Goal: Transaction & Acquisition: Obtain resource

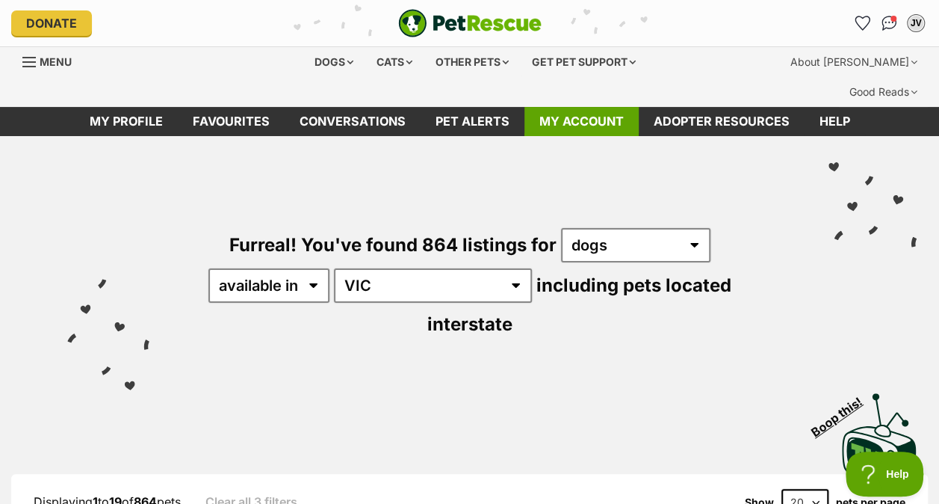
click at [558, 107] on link "My account" at bounding box center [582, 121] width 114 height 29
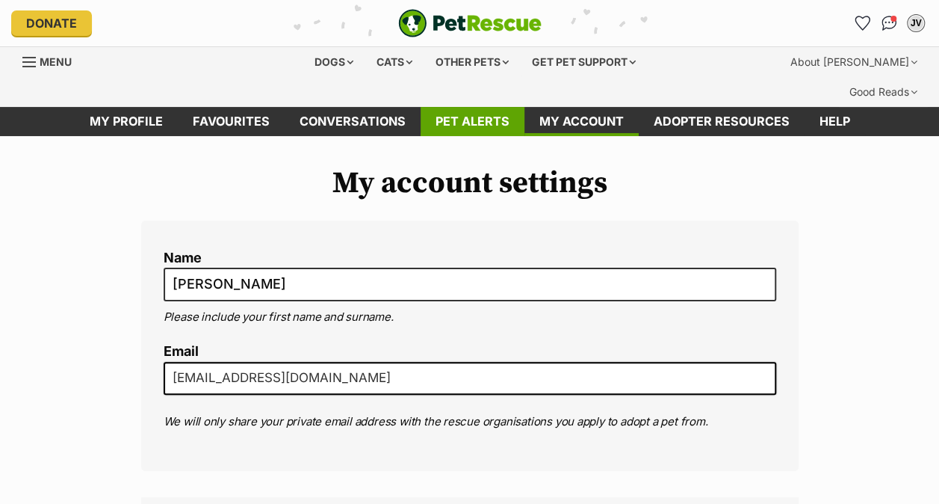
click at [448, 107] on link "Pet alerts" at bounding box center [473, 121] width 104 height 29
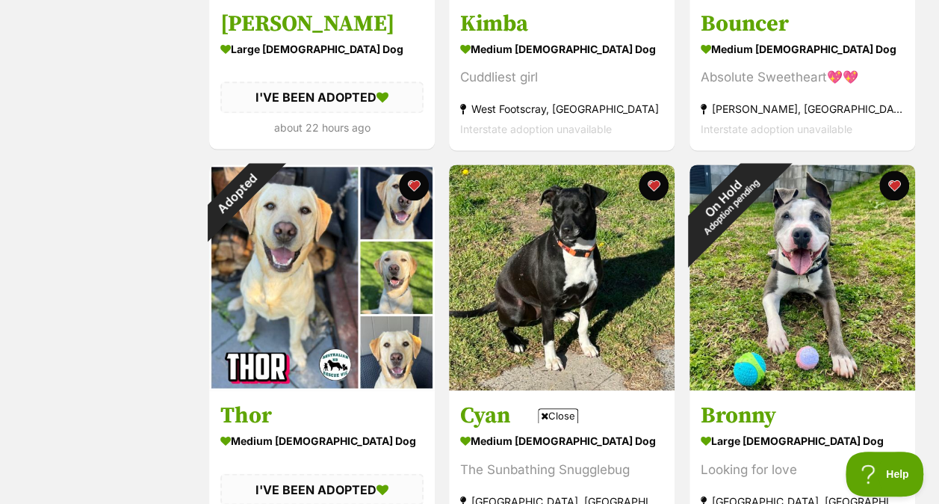
scroll to position [955, 0]
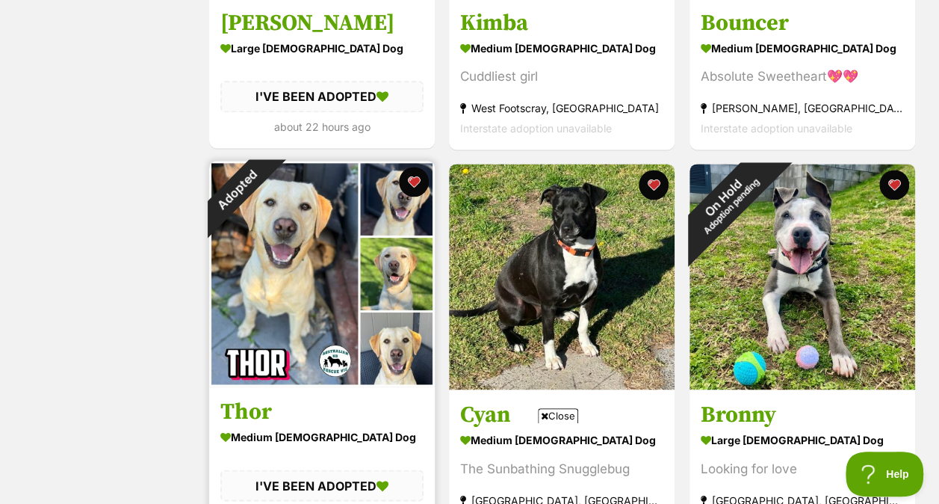
click at [324, 398] on h3 "Thor" at bounding box center [321, 412] width 203 height 28
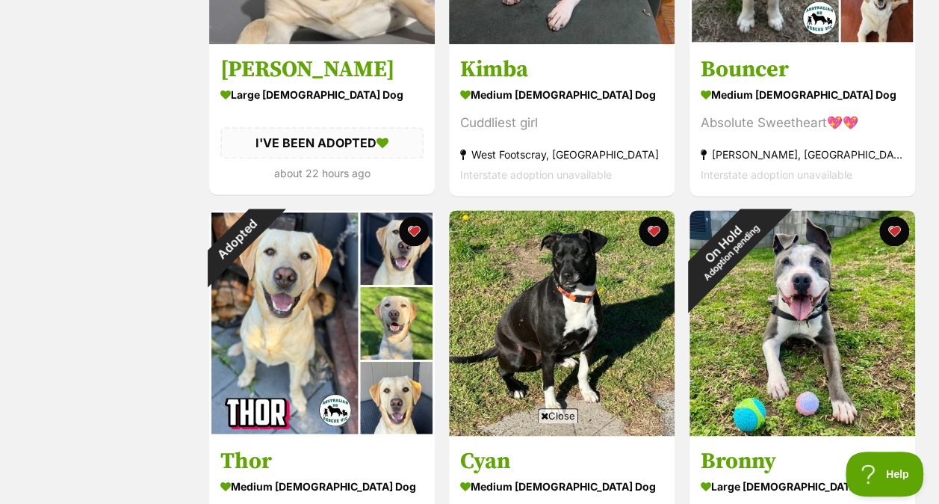
scroll to position [1082, 0]
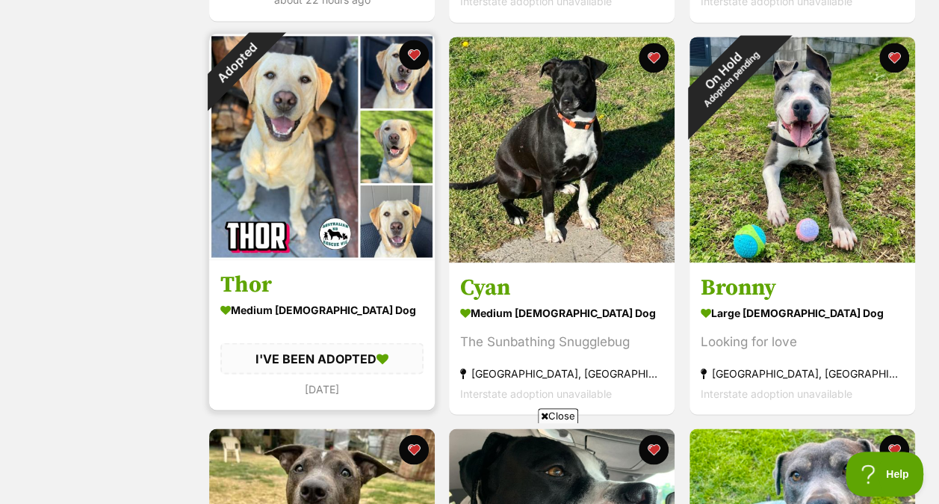
click at [309, 129] on img at bounding box center [322, 147] width 226 height 226
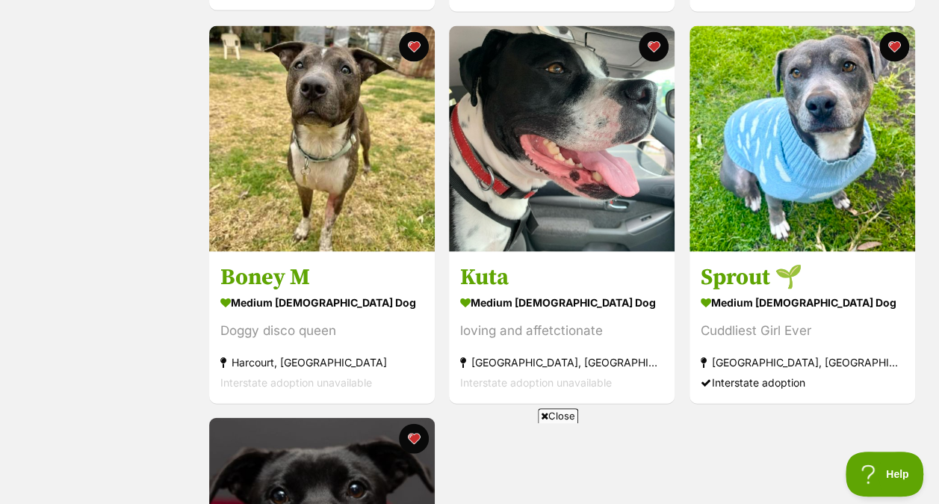
scroll to position [1480, 0]
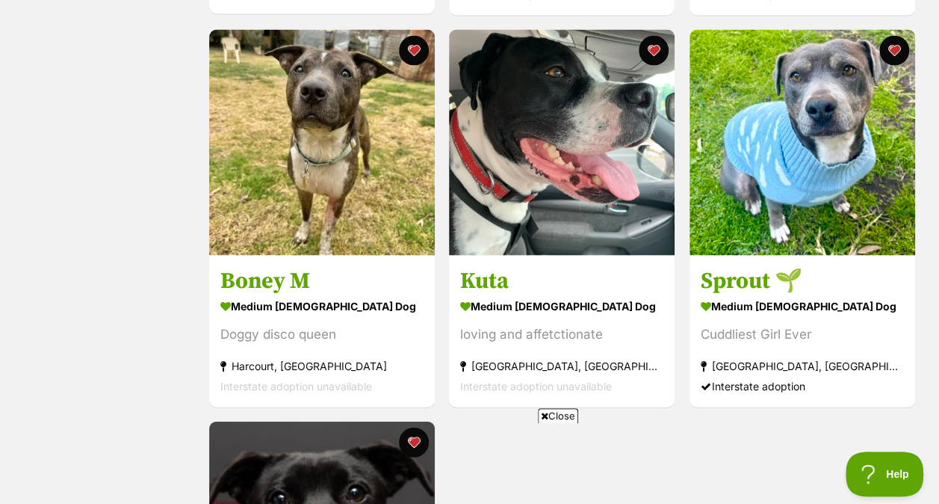
drag, startPoint x: 939, startPoint y: 261, endPoint x: 943, endPoint y: 270, distance: 10.0
click at [939, 270] on html "Skip to main content Log in to favourite this pet Log in Or sign up Search PetR…" at bounding box center [469, 202] width 939 height 3365
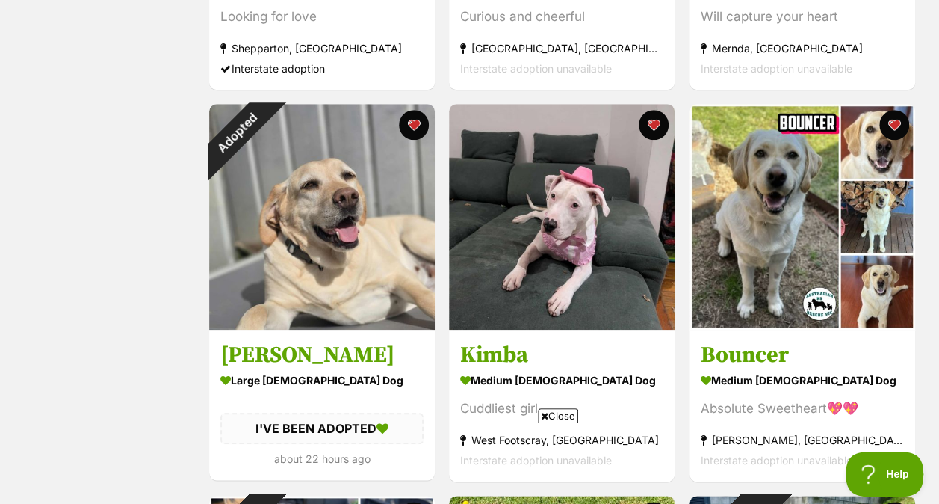
scroll to position [626, 0]
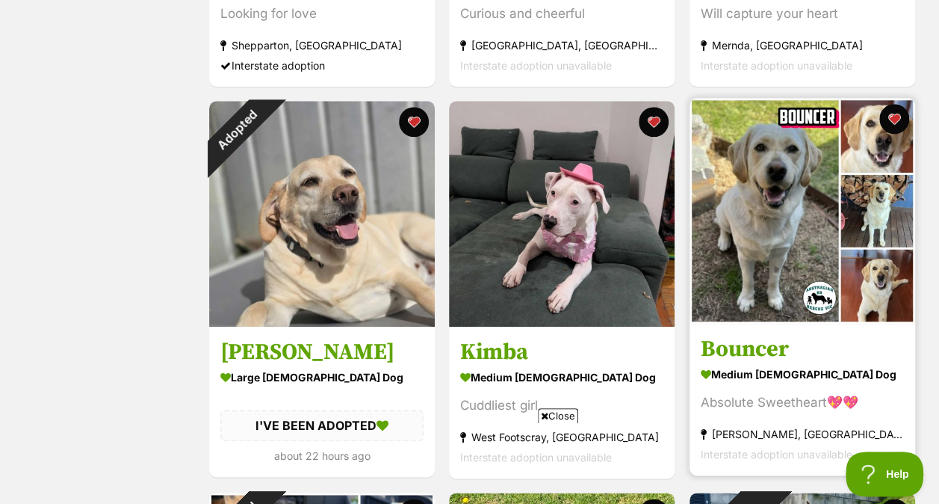
click at [777, 175] on img at bounding box center [803, 211] width 226 height 226
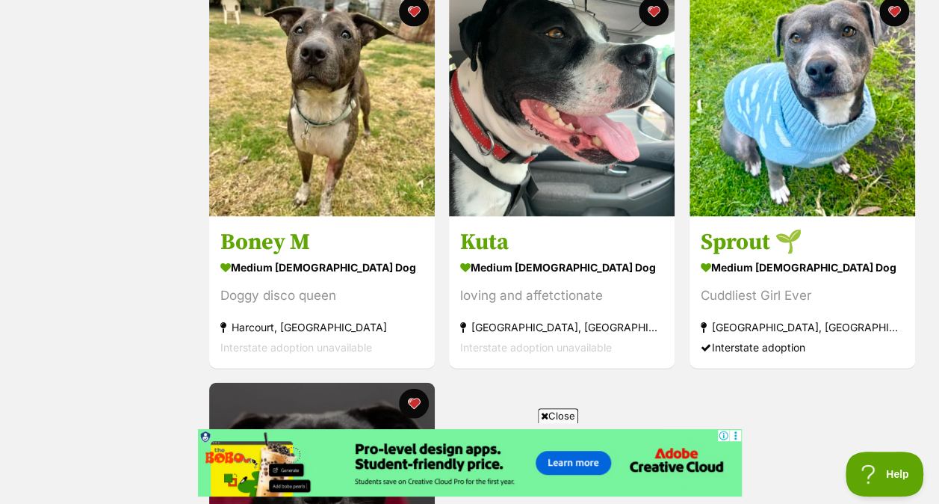
scroll to position [1537, 0]
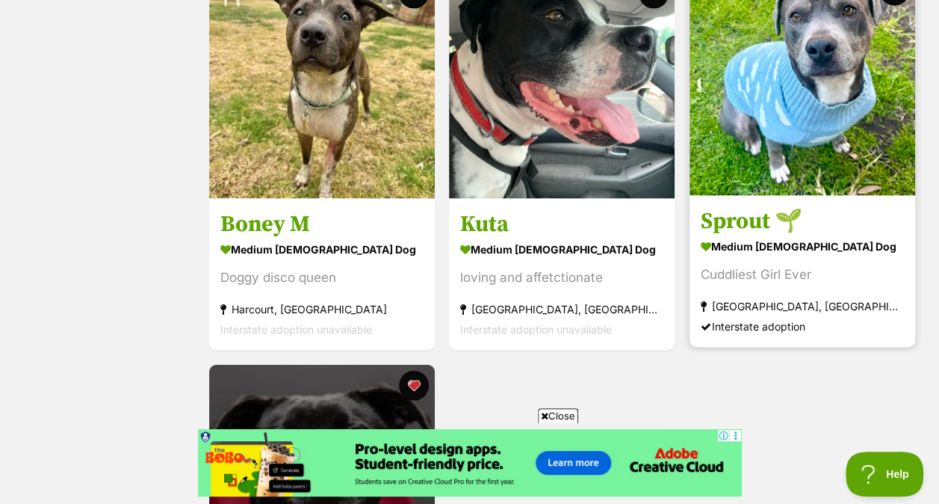
click at [807, 99] on img at bounding box center [803, 83] width 226 height 226
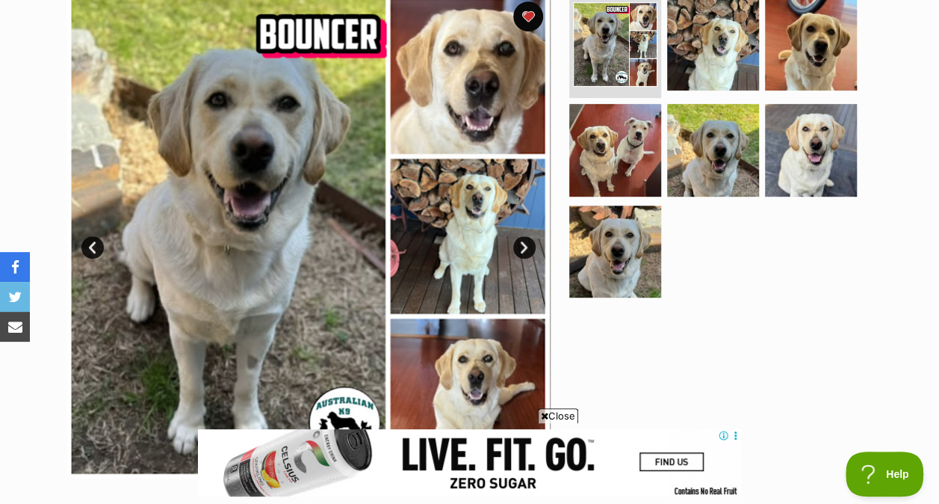
scroll to position [354, 0]
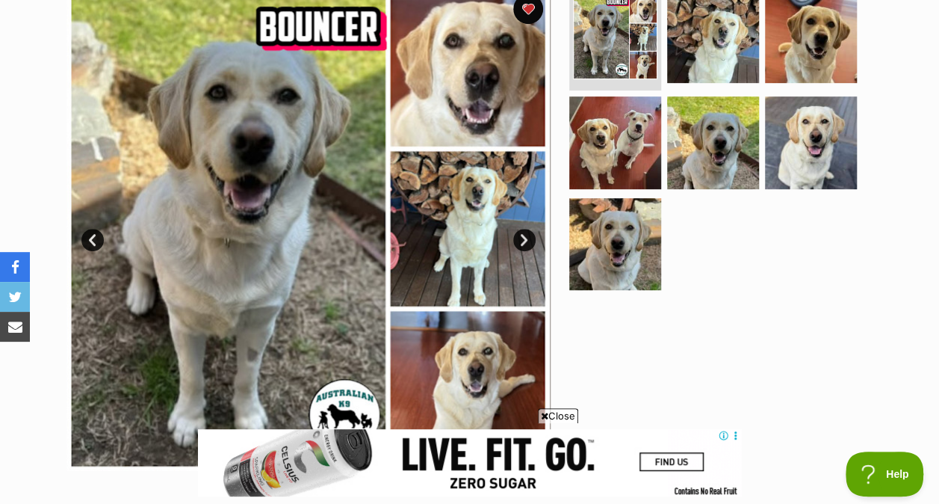
click at [523, 229] on link "Next" at bounding box center [524, 240] width 22 height 22
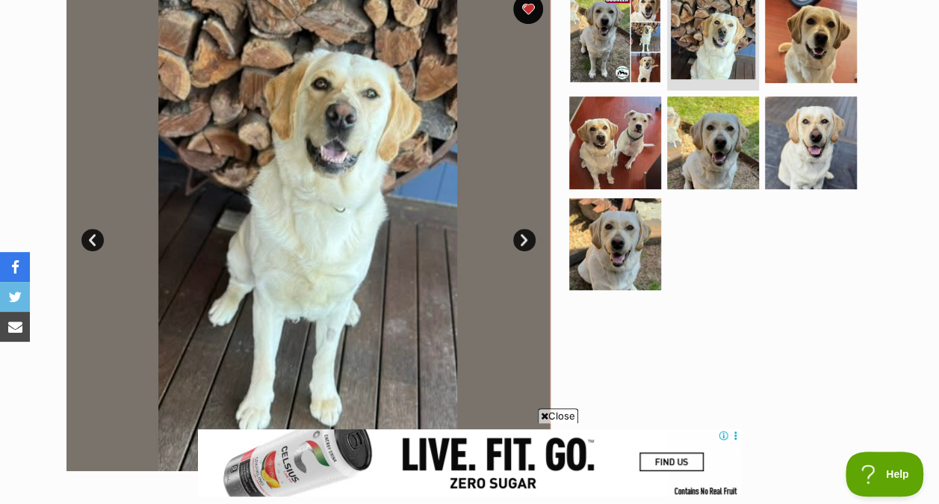
click at [523, 229] on link "Next" at bounding box center [524, 240] width 22 height 22
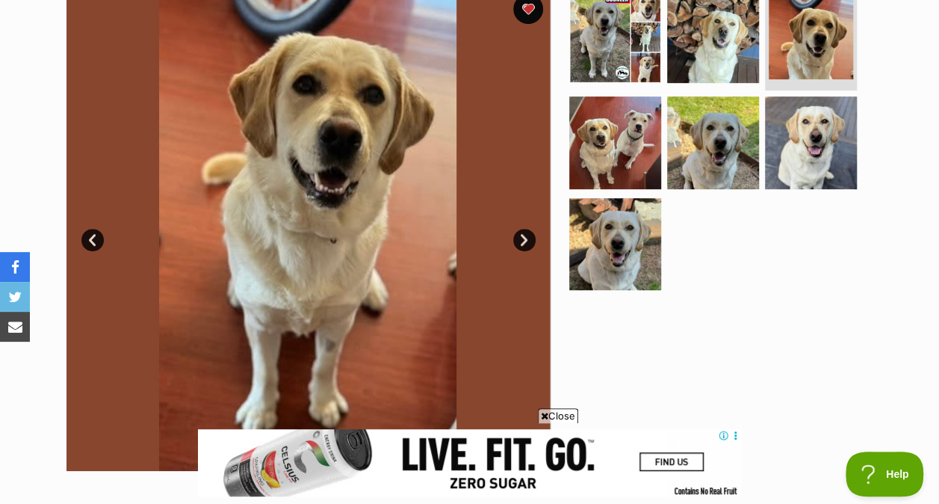
click at [523, 229] on link "Next" at bounding box center [524, 240] width 22 height 22
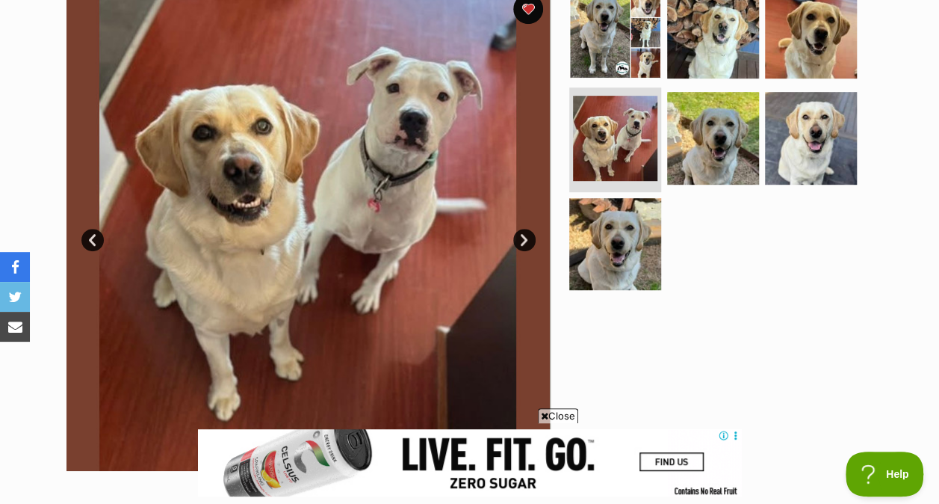
click at [523, 229] on link "Next" at bounding box center [524, 240] width 22 height 22
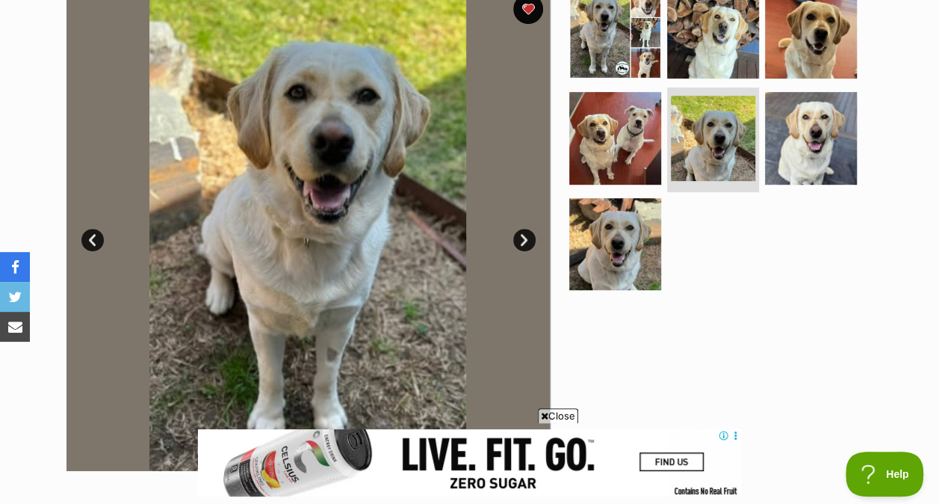
click at [523, 229] on link "Next" at bounding box center [524, 240] width 22 height 22
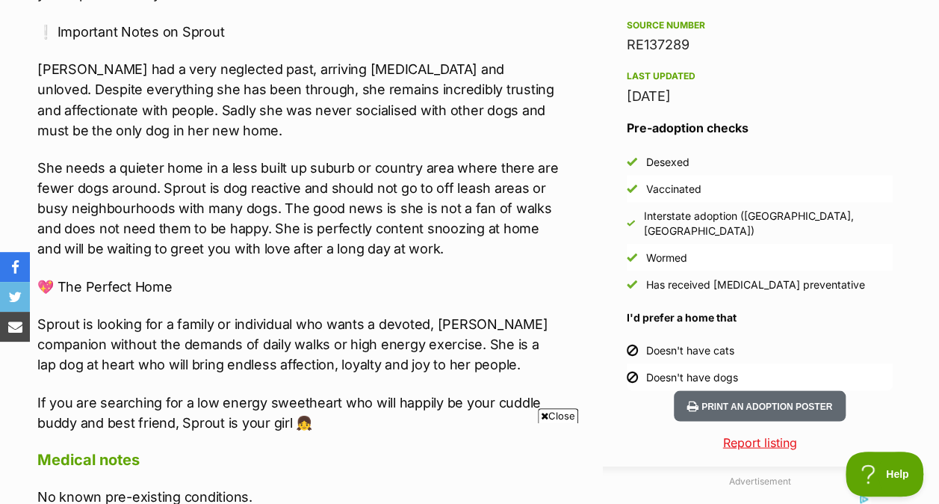
scroll to position [1315, 0]
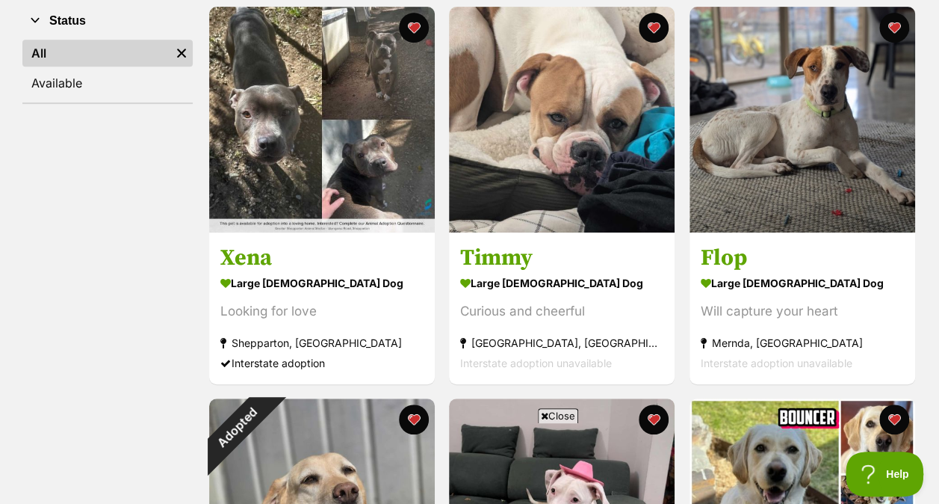
scroll to position [212, 0]
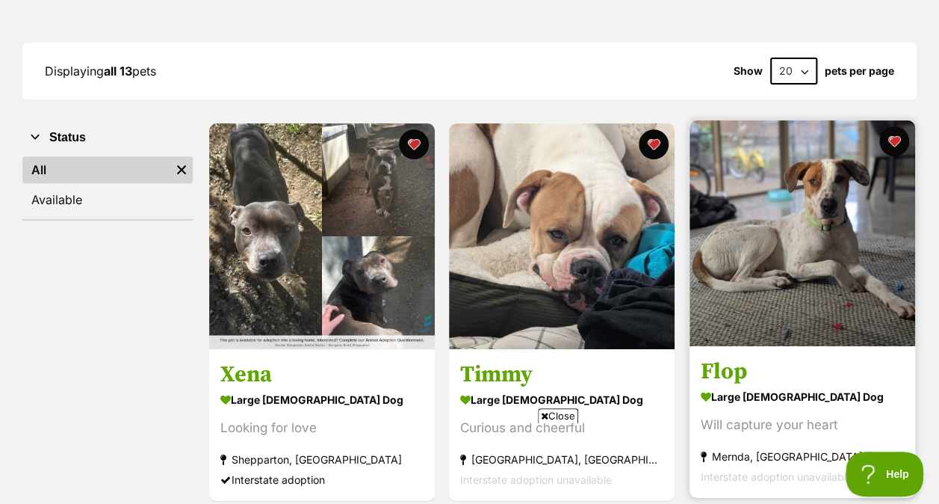
click at [824, 176] on img at bounding box center [803, 233] width 226 height 226
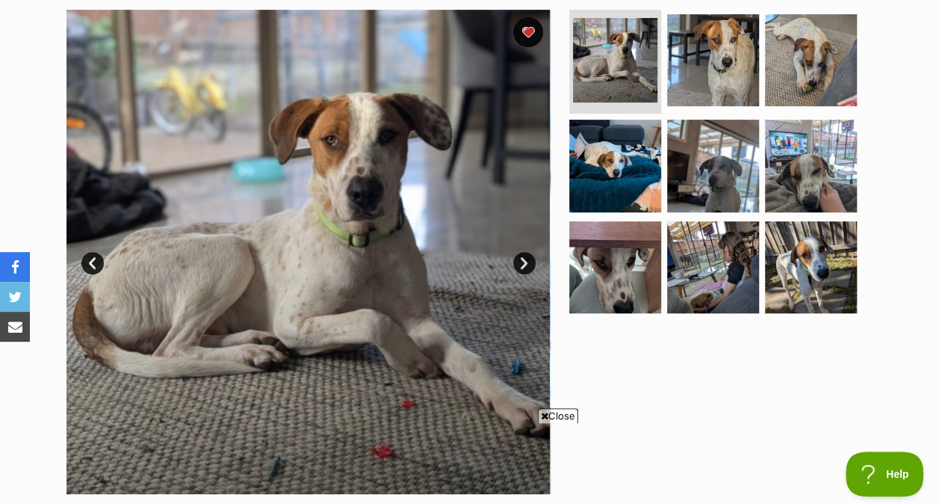
scroll to position [342, 0]
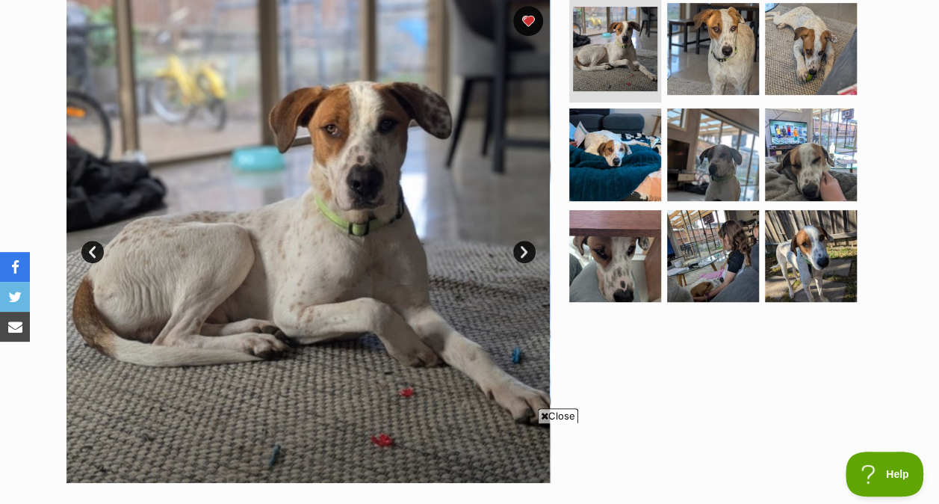
click at [532, 241] on link "Next" at bounding box center [524, 252] width 22 height 22
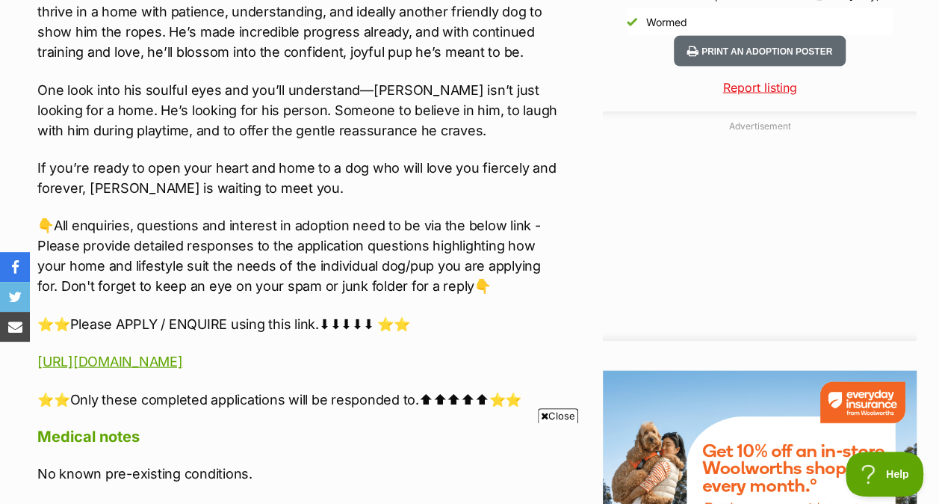
scroll to position [0, 0]
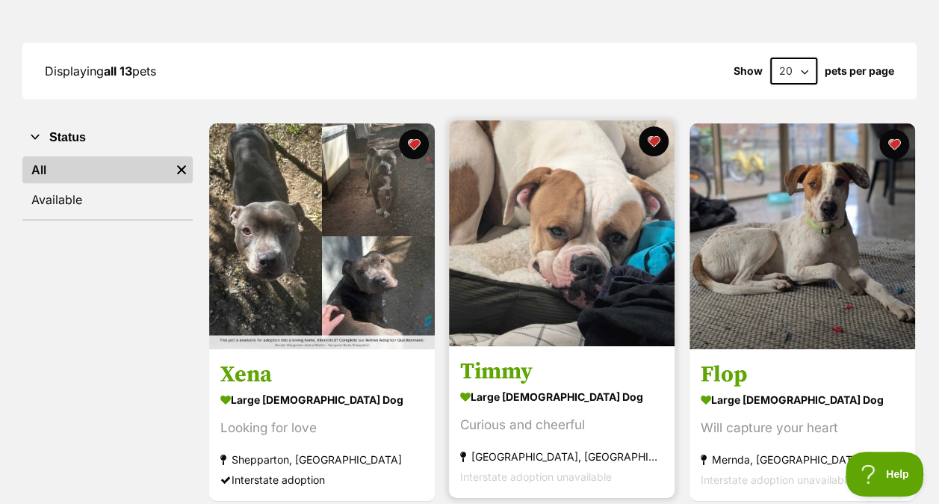
click at [554, 214] on img at bounding box center [562, 233] width 226 height 226
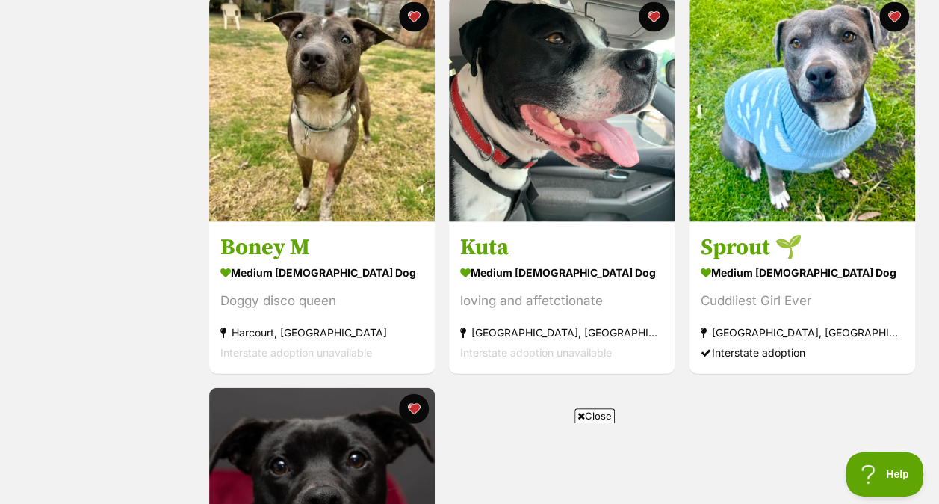
scroll to position [1510, 0]
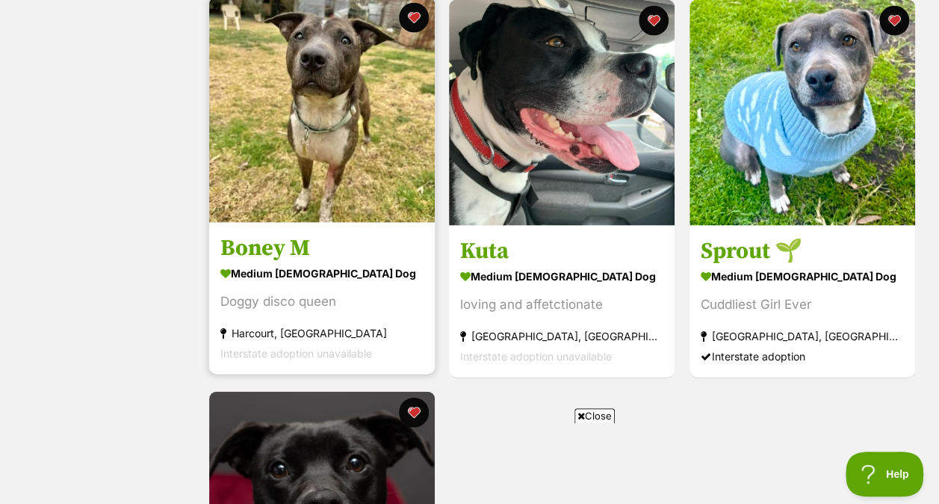
click at [306, 187] on img at bounding box center [322, 110] width 226 height 226
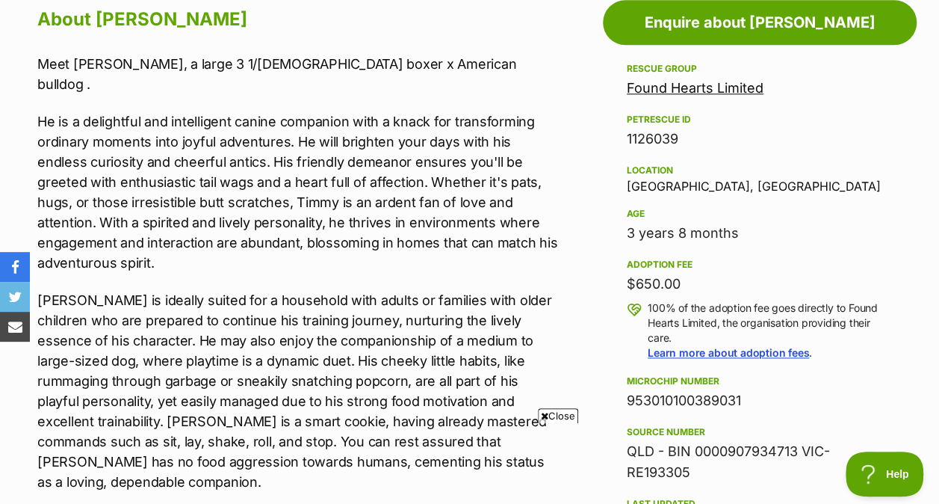
scroll to position [855, 0]
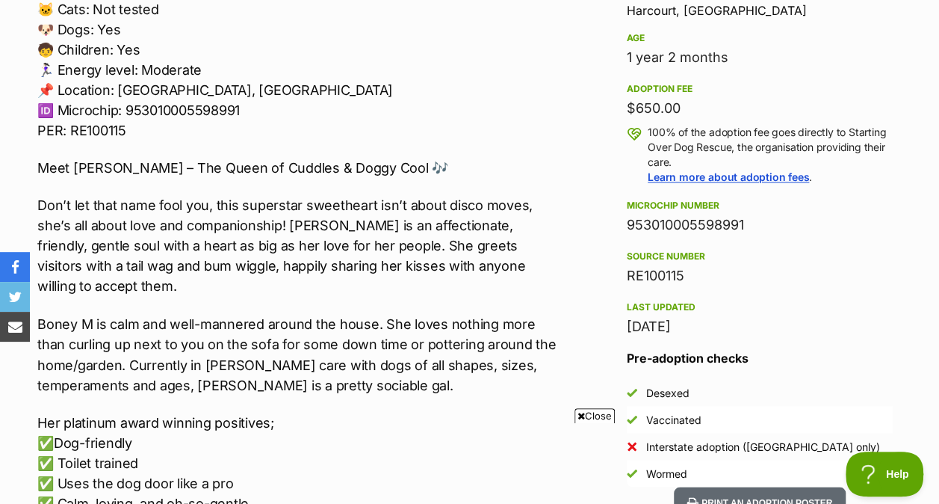
scroll to position [1042, 0]
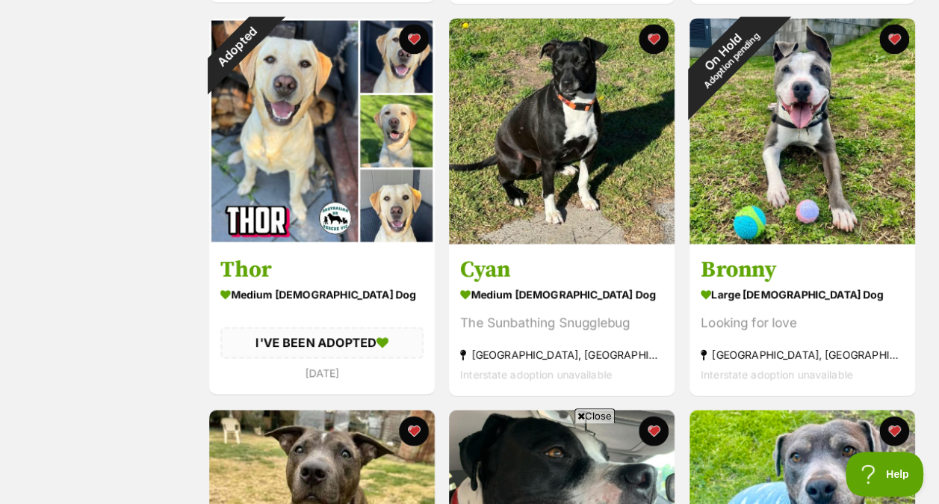
scroll to position [1105, 0]
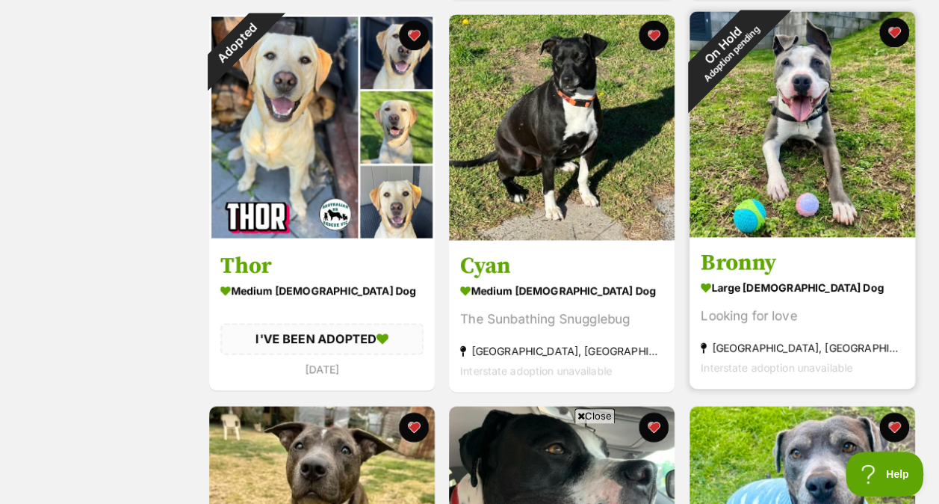
click at [782, 143] on img at bounding box center [803, 124] width 226 height 226
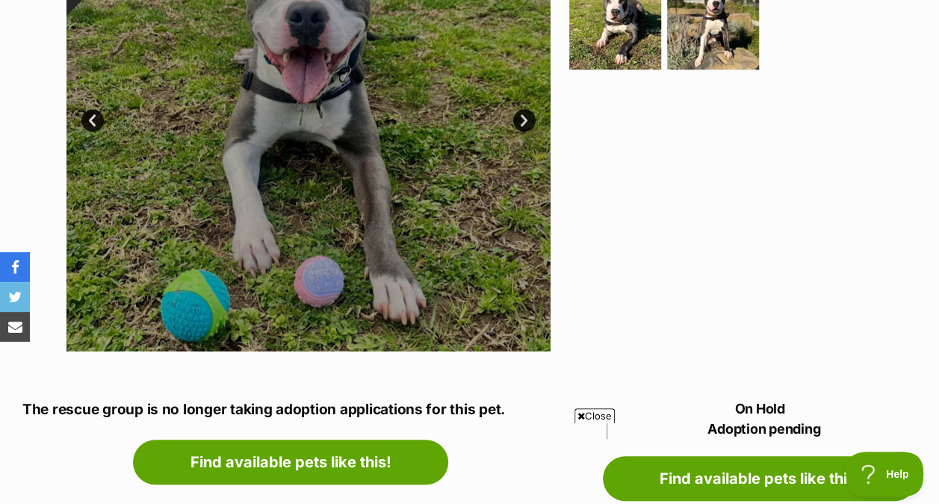
scroll to position [518, 0]
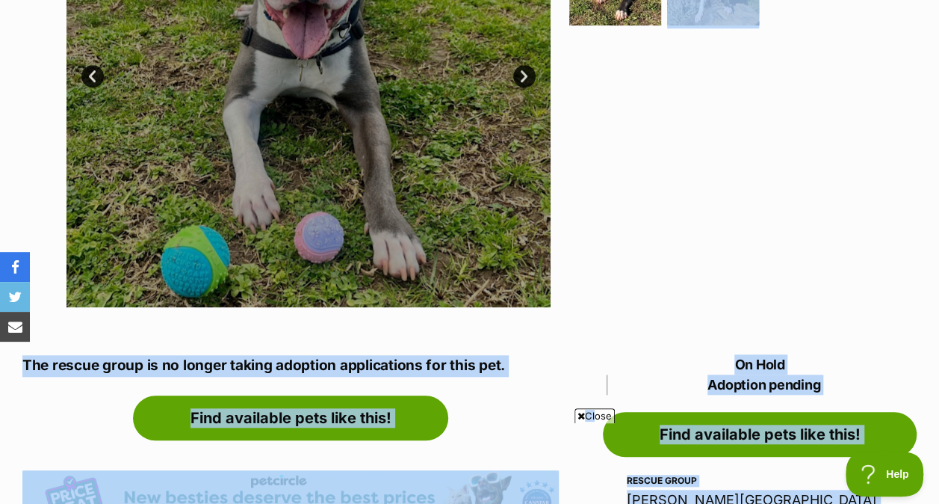
drag, startPoint x: 589, startPoint y: 417, endPoint x: 834, endPoint y: 247, distance: 298.5
click at [580, 414] on icon at bounding box center [581, 416] width 7 height 10
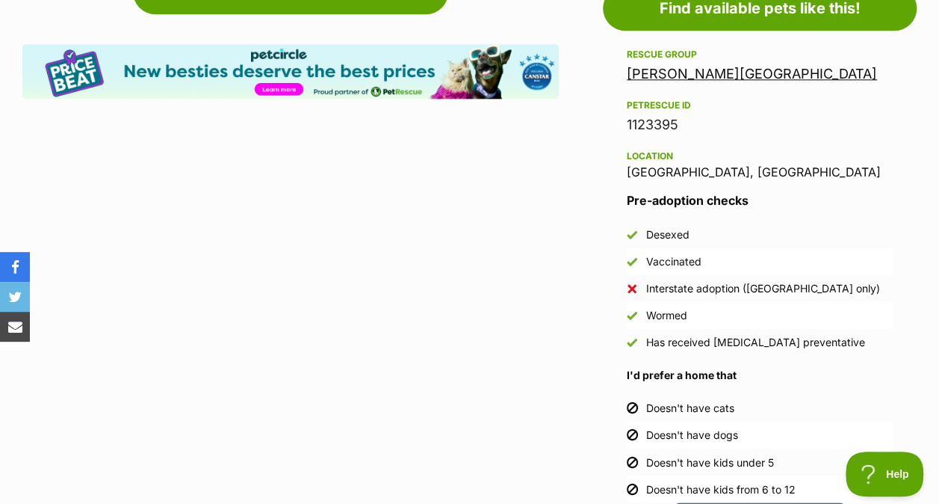
scroll to position [940, 0]
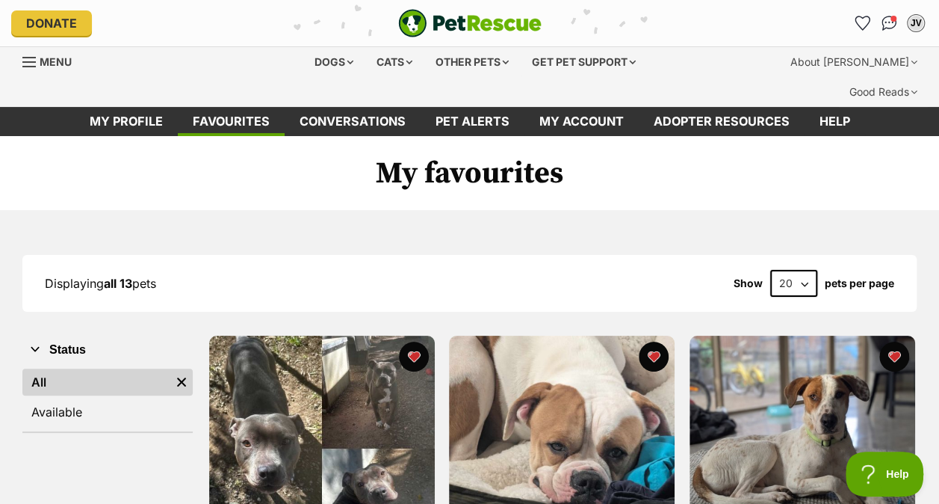
click at [58, 61] on span "Menu" at bounding box center [56, 61] width 32 height 13
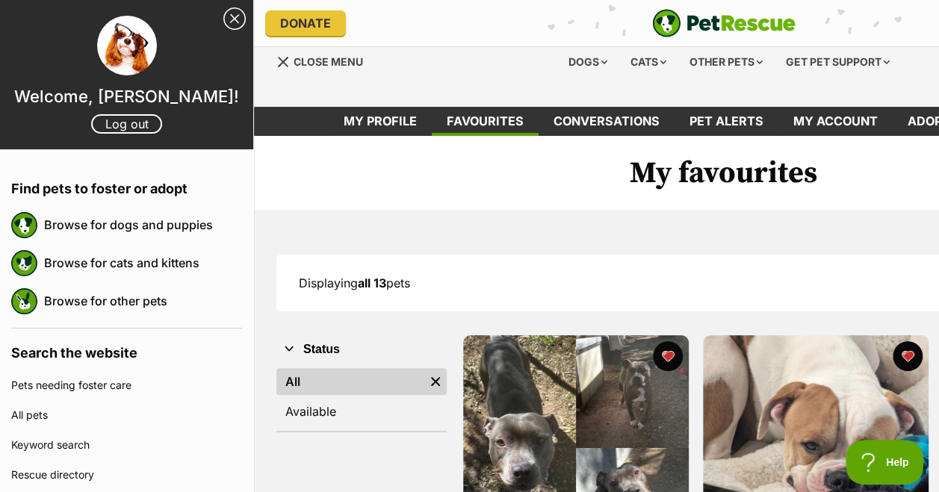
click at [233, 4] on header "Welcome, Justin Valentine! Log out" at bounding box center [126, 74] width 253 height 149
click at [223, 25] on link "Close Sidebar" at bounding box center [234, 18] width 22 height 22
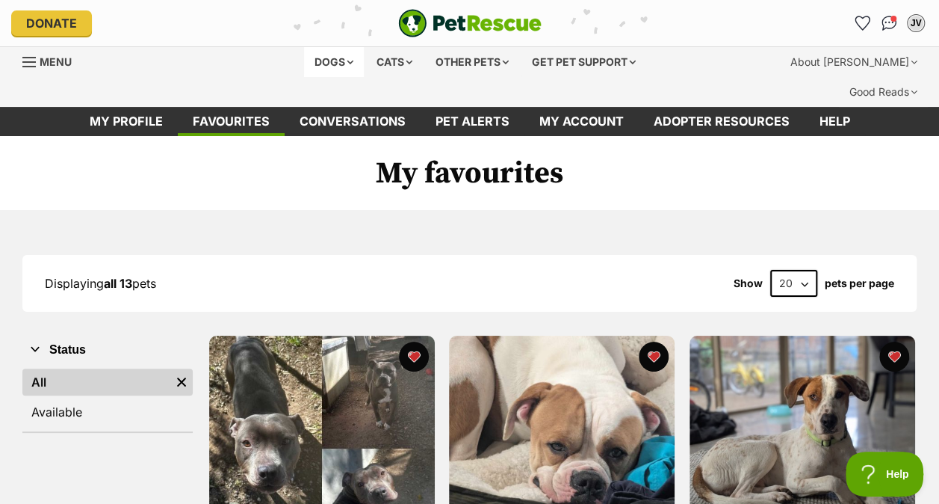
click at [320, 58] on div "Dogs" at bounding box center [334, 62] width 60 height 30
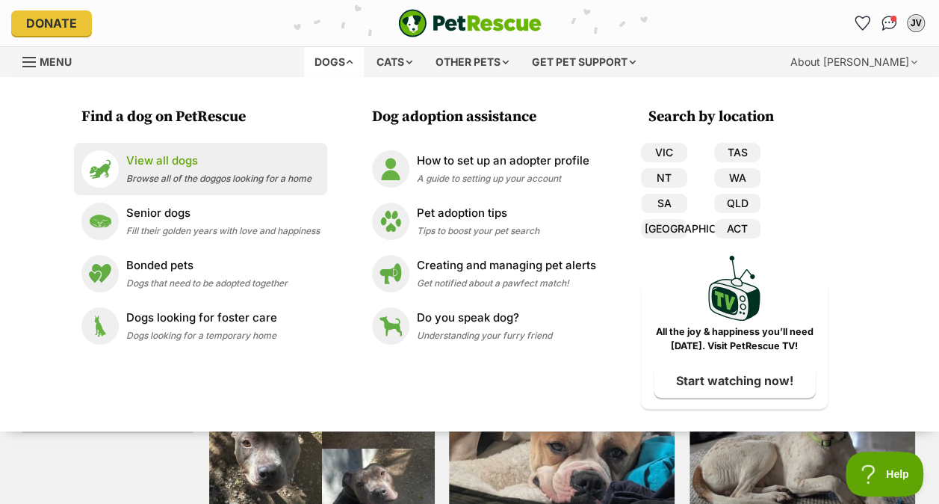
click at [217, 163] on p "View all dogs" at bounding box center [218, 160] width 185 height 17
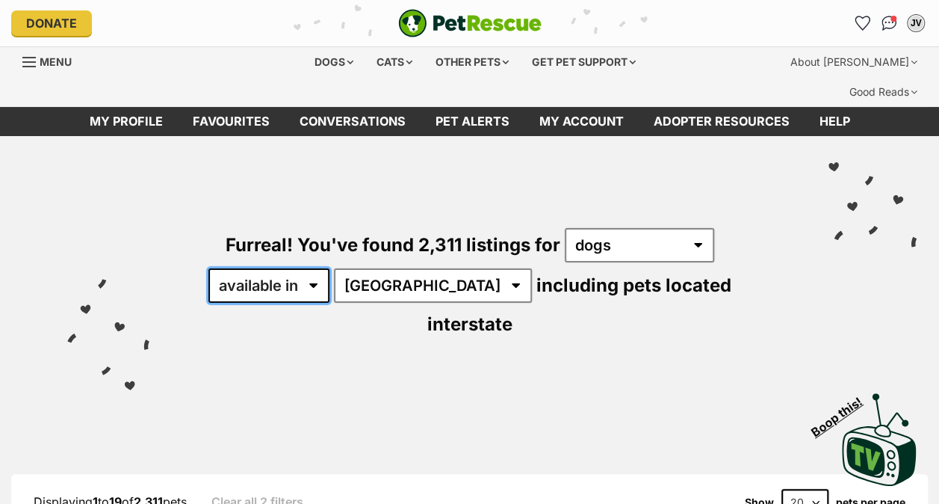
click at [297, 268] on select "available in located in" at bounding box center [269, 285] width 121 height 34
select select "disabled"
click at [209, 268] on select "available in located in" at bounding box center [269, 285] width 121 height 34
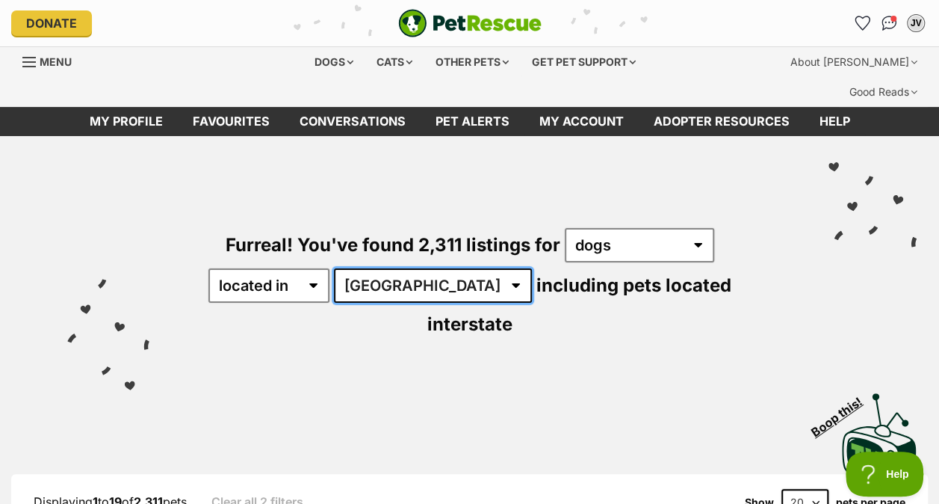
click at [404, 268] on select "Australia ACT NSW NT QLD SA TAS VIC WA" at bounding box center [433, 285] width 198 height 34
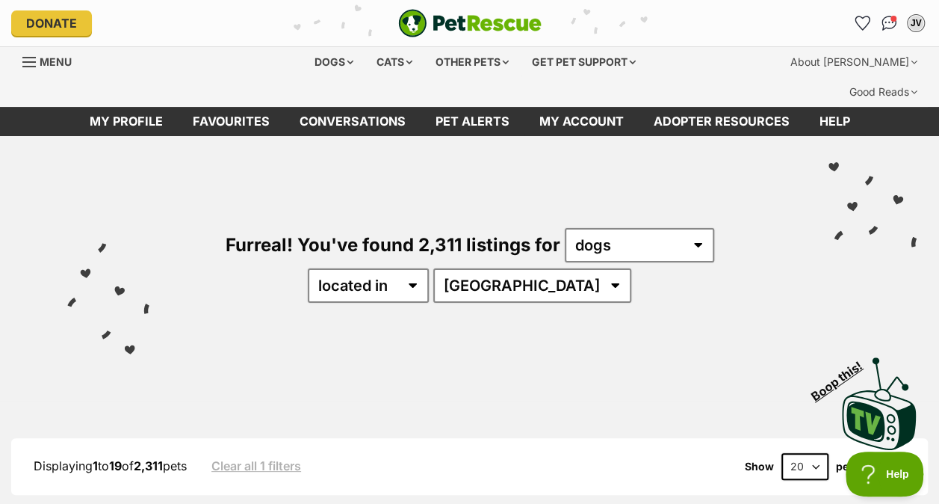
select select "VIC"
click at [480, 268] on select "Australia ACT NSW QLD SA TAS VIC WA" at bounding box center [532, 285] width 198 height 34
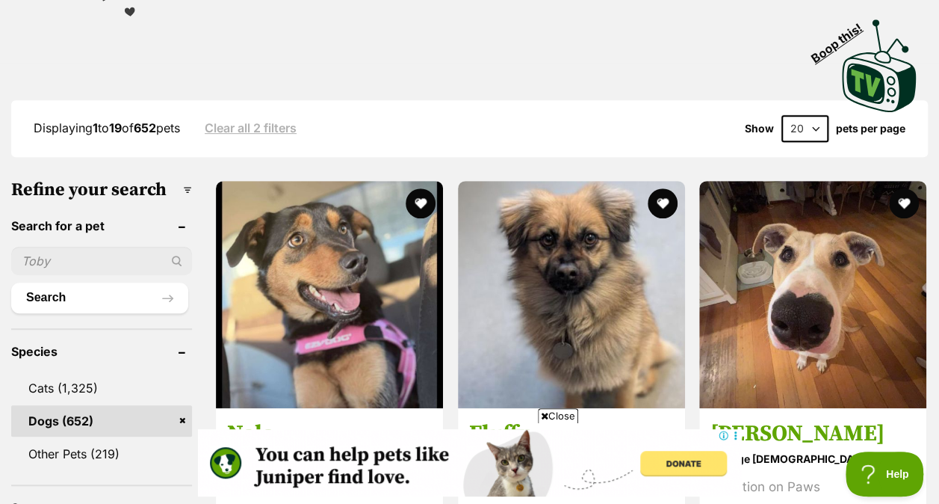
scroll to position [345, 0]
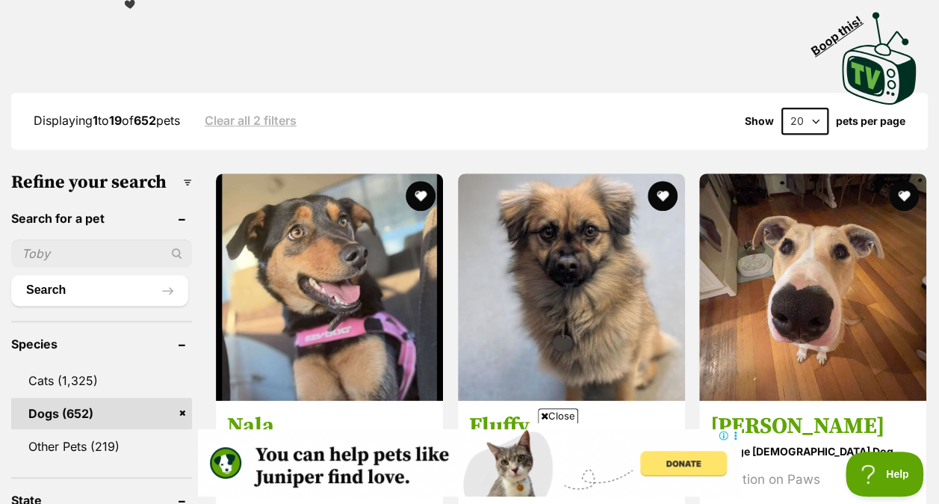
click at [70, 239] on input "text" at bounding box center [101, 253] width 181 height 28
type input "obi"
click at [11, 275] on button "Search" at bounding box center [99, 290] width 177 height 30
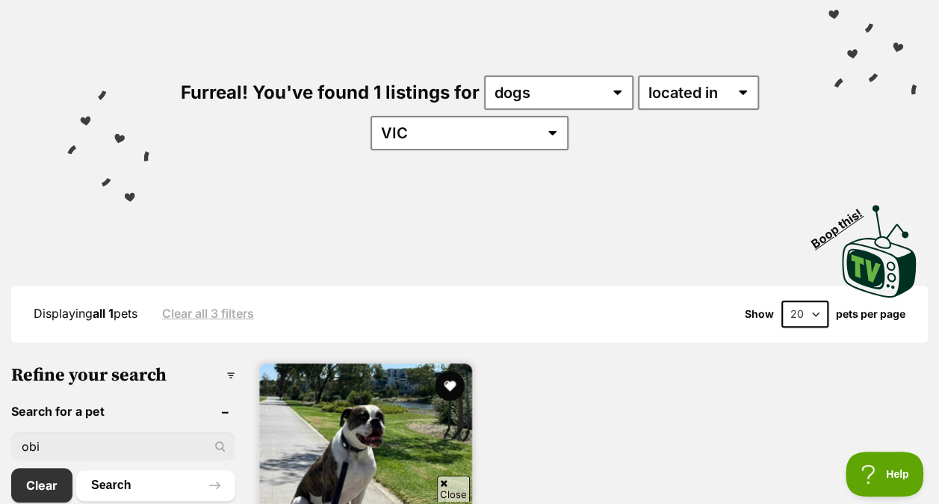
click at [359, 413] on img at bounding box center [365, 469] width 213 height 213
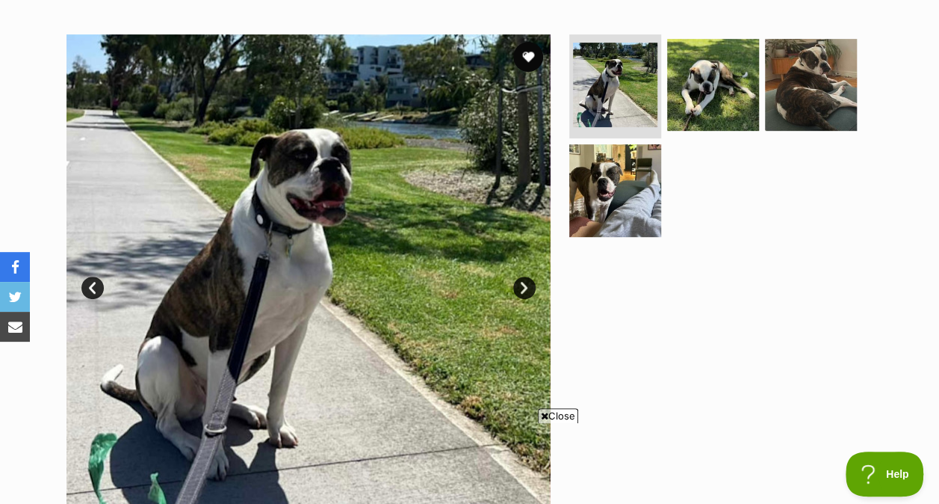
scroll to position [292, 0]
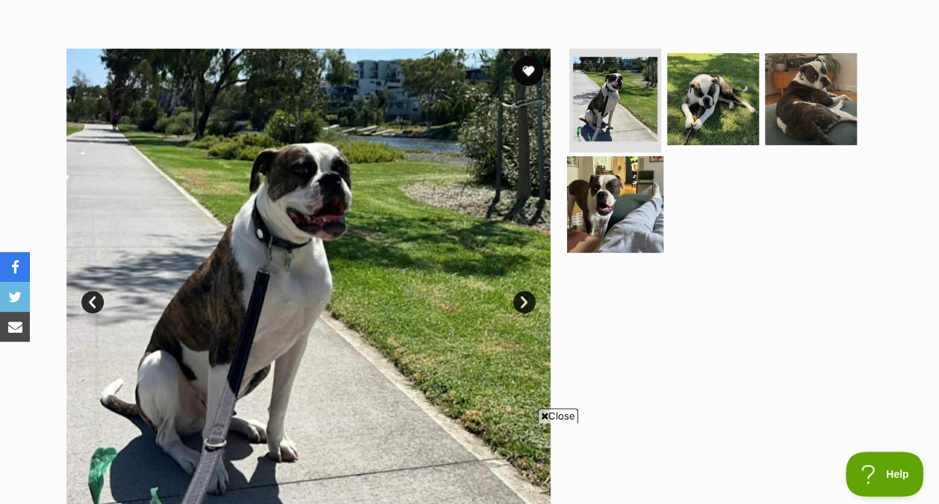
click at [643, 185] on img at bounding box center [615, 204] width 96 height 96
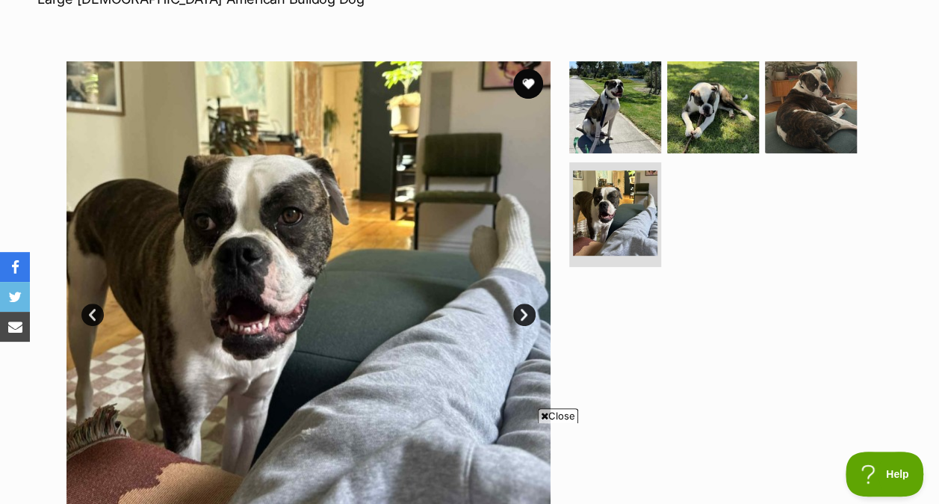
scroll to position [209, 0]
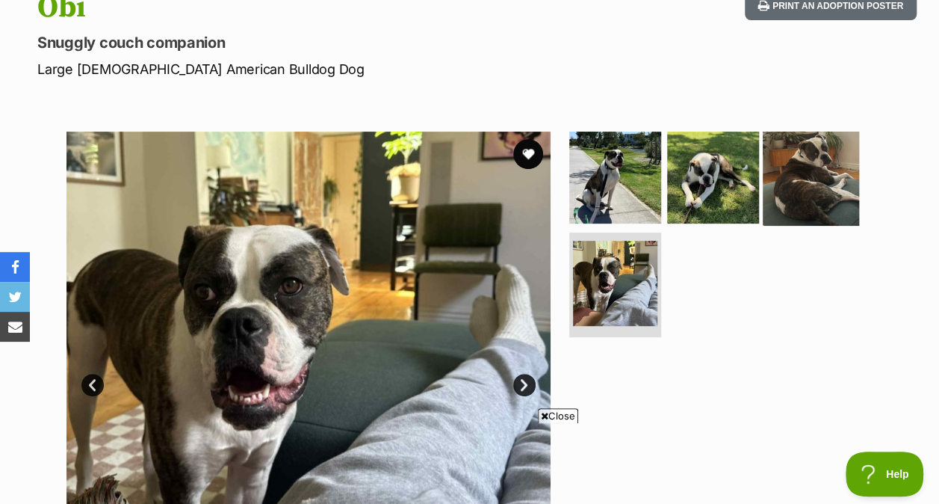
click at [818, 159] on img at bounding box center [811, 177] width 96 height 96
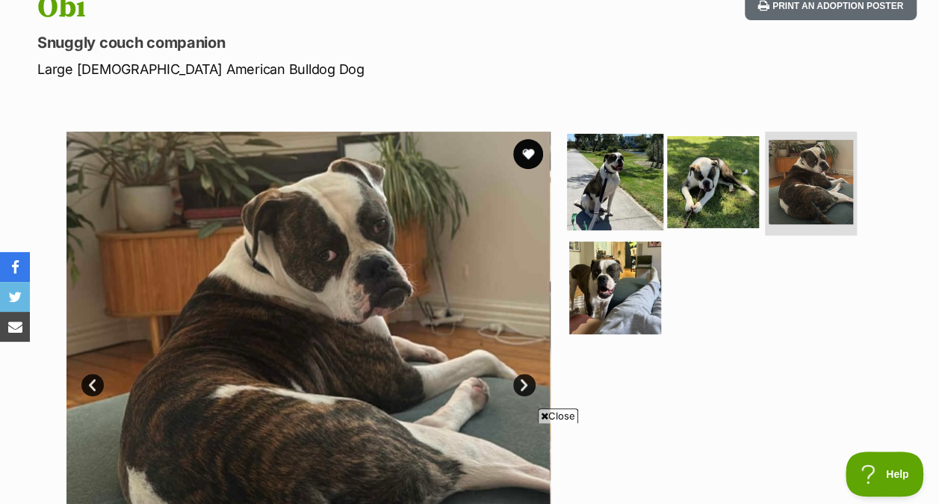
click at [604, 145] on img at bounding box center [615, 181] width 96 height 96
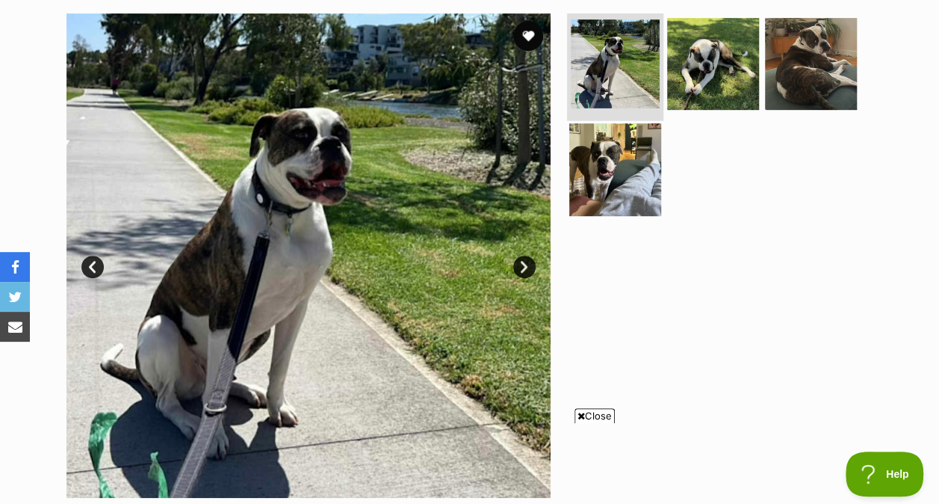
scroll to position [0, 0]
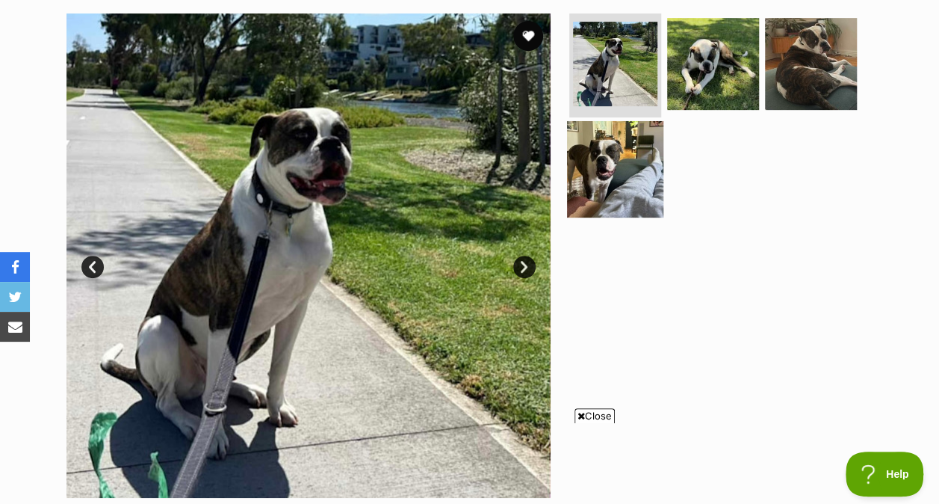
click at [605, 143] on img at bounding box center [615, 169] width 96 height 96
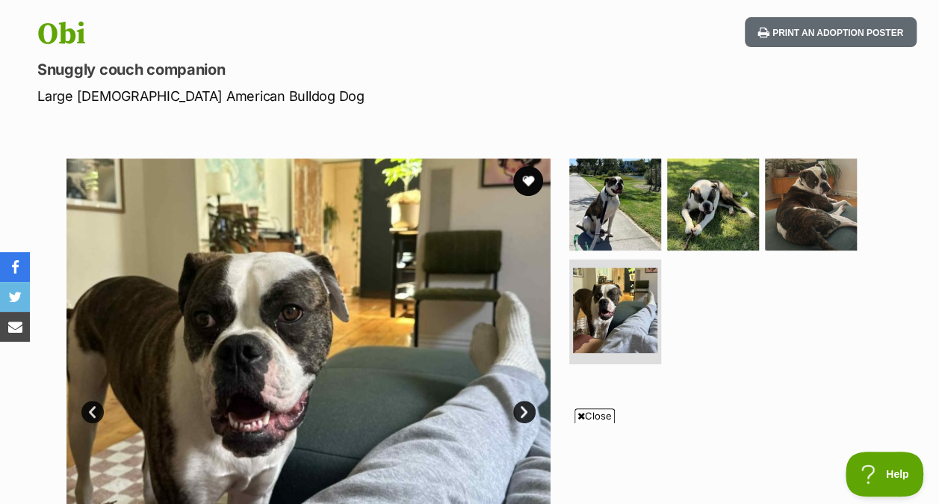
scroll to position [149, 0]
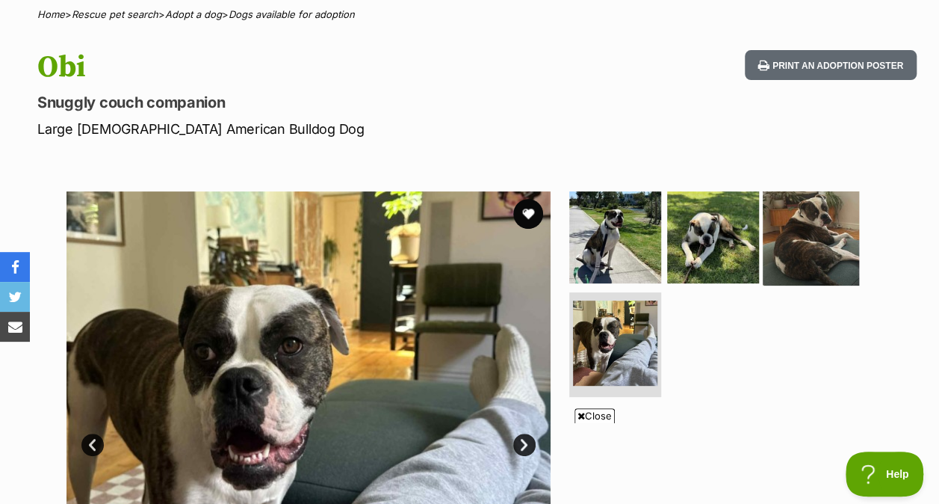
click at [803, 197] on img at bounding box center [811, 236] width 96 height 96
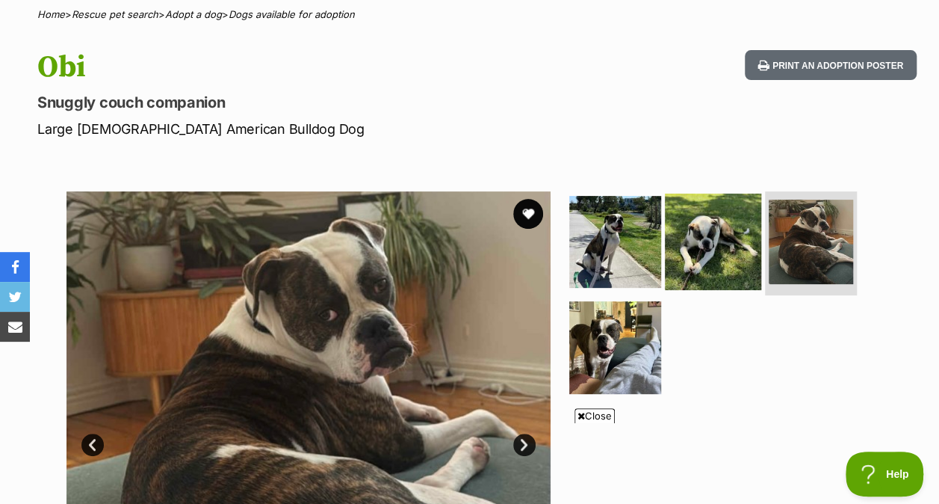
click at [708, 222] on img at bounding box center [713, 241] width 96 height 96
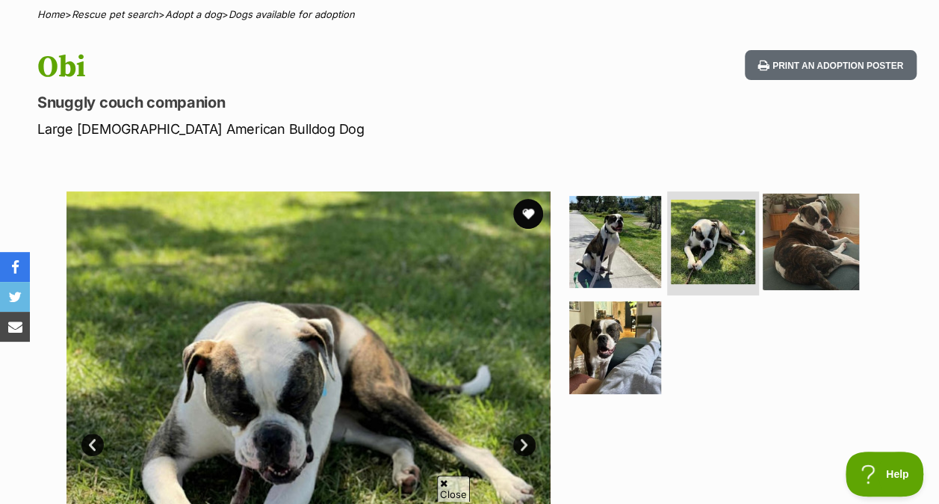
click at [820, 233] on img at bounding box center [811, 241] width 96 height 96
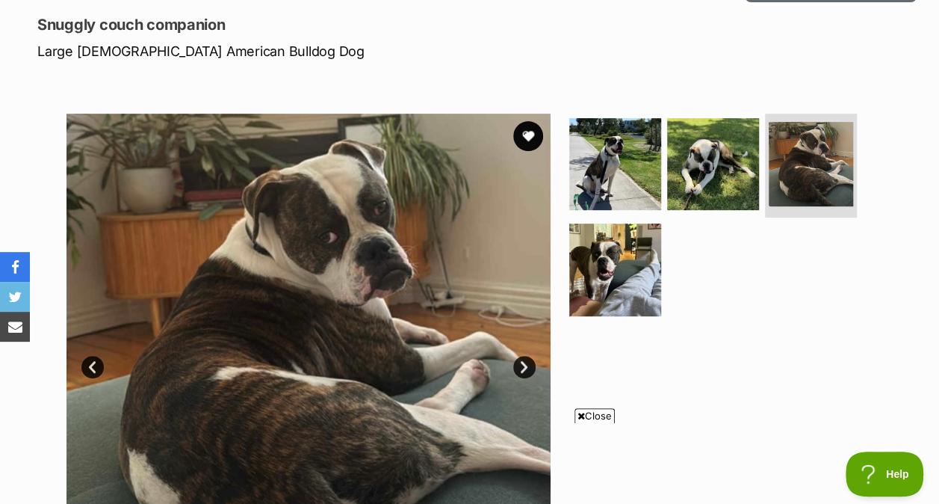
scroll to position [0, 0]
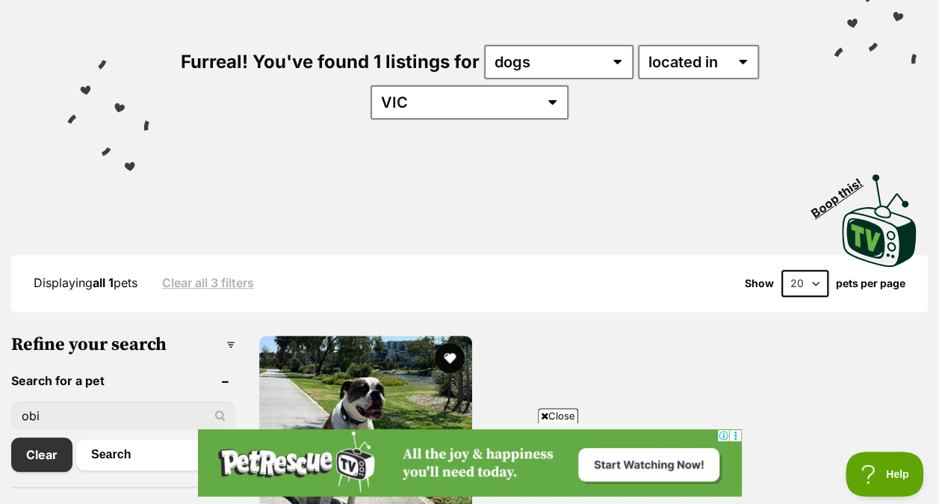
scroll to position [103, 0]
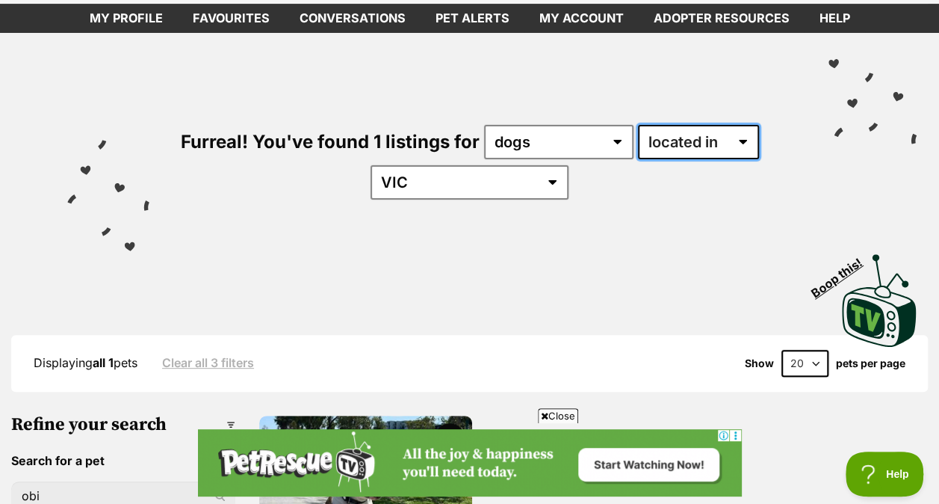
click at [705, 125] on select "available in located in" at bounding box center [698, 142] width 121 height 34
select select "enabled"
click at [638, 125] on select "available in located in" at bounding box center [698, 142] width 121 height 34
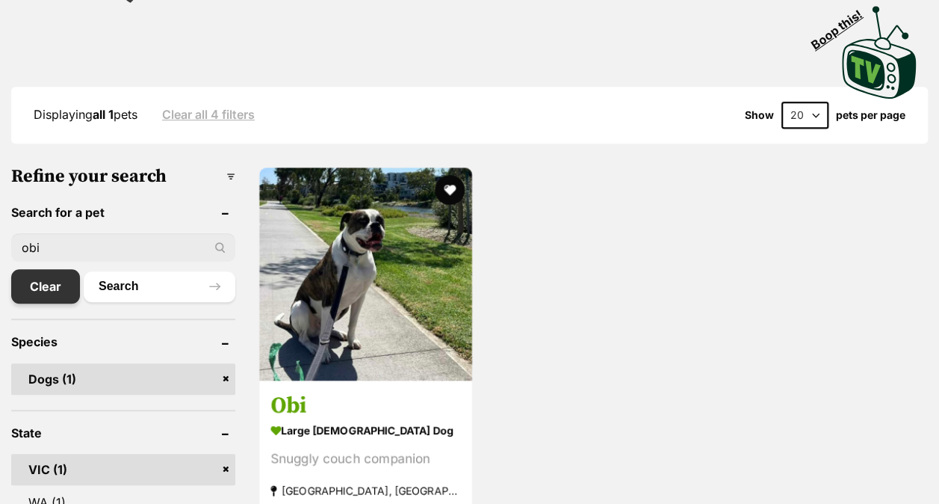
scroll to position [351, 0]
click at [54, 269] on link "Clear" at bounding box center [45, 286] width 69 height 34
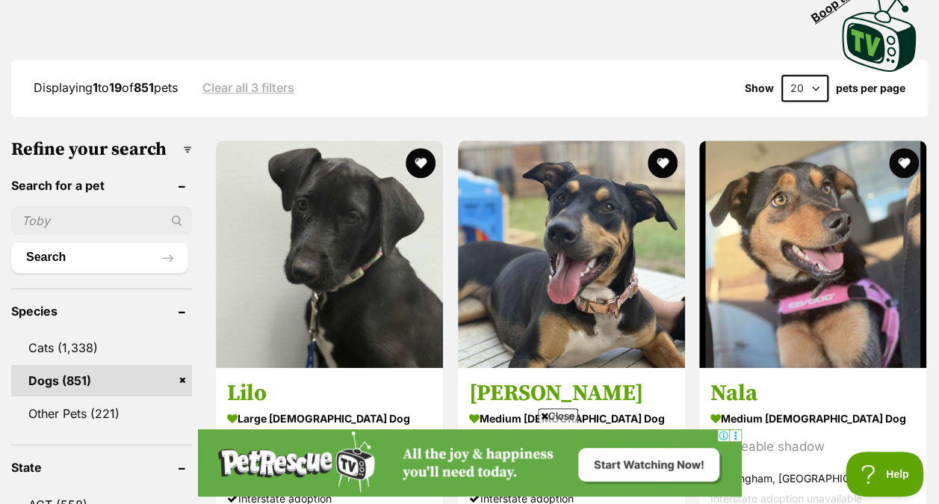
click at [810, 75] on select "20 40 60" at bounding box center [805, 88] width 47 height 27
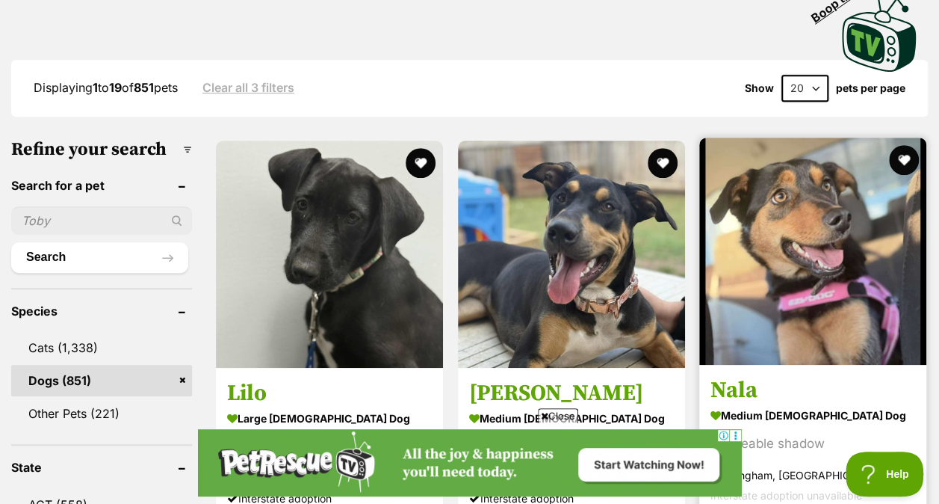
select select "60"
click at [782, 75] on select "20 40 60" at bounding box center [805, 88] width 47 height 27
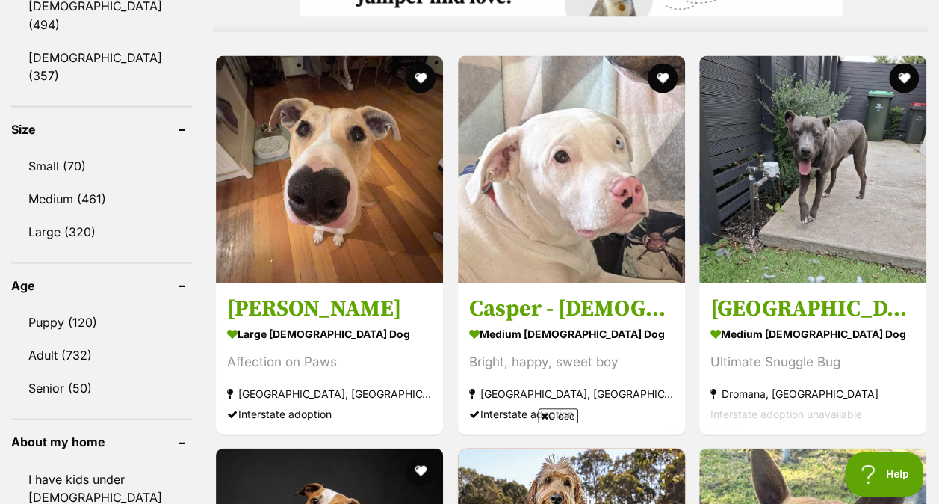
scroll to position [1397, 0]
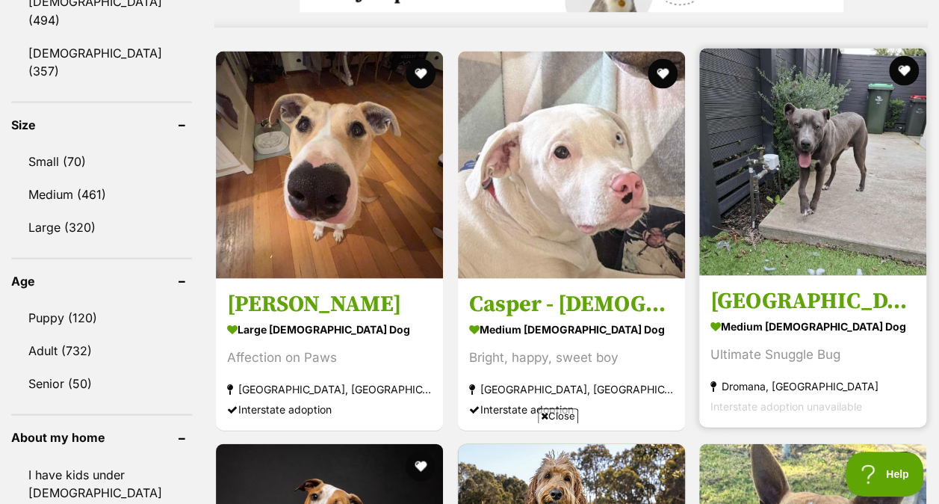
click at [809, 152] on img at bounding box center [812, 161] width 227 height 227
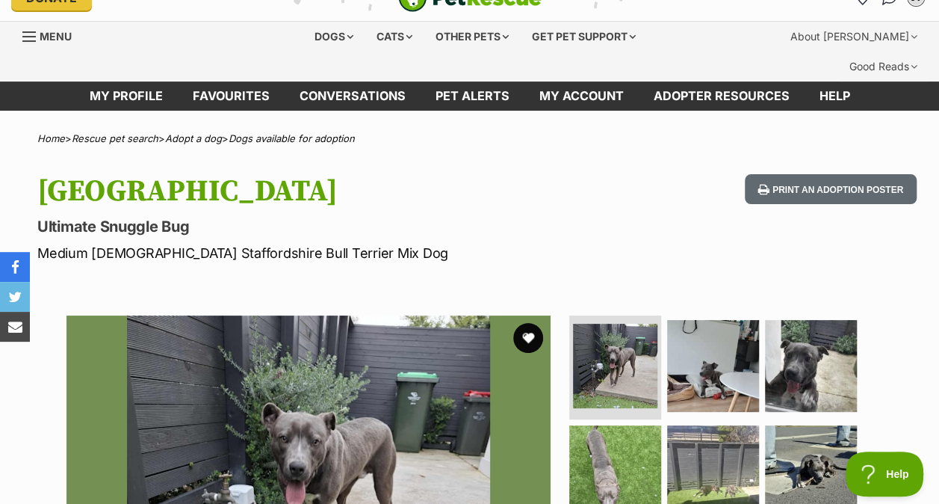
scroll to position [9, 0]
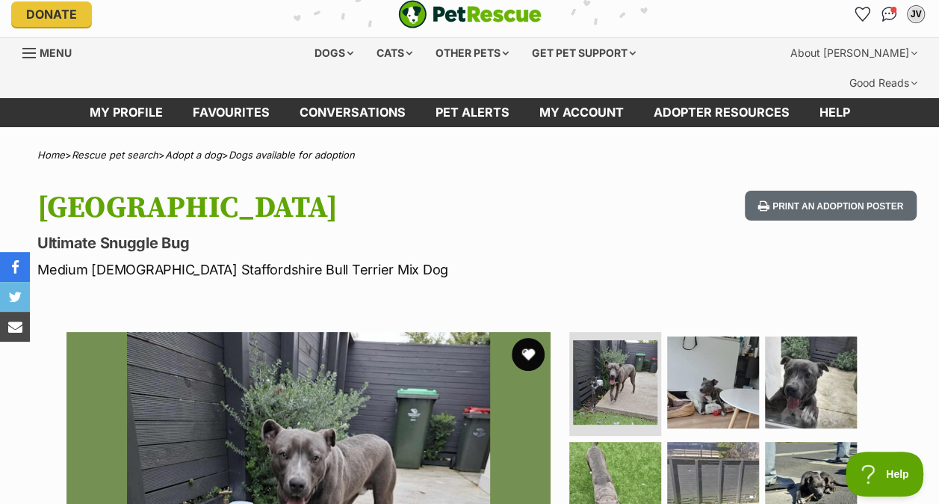
click at [526, 338] on button "favourite" at bounding box center [528, 354] width 33 height 33
click at [696, 361] on img at bounding box center [713, 381] width 96 height 96
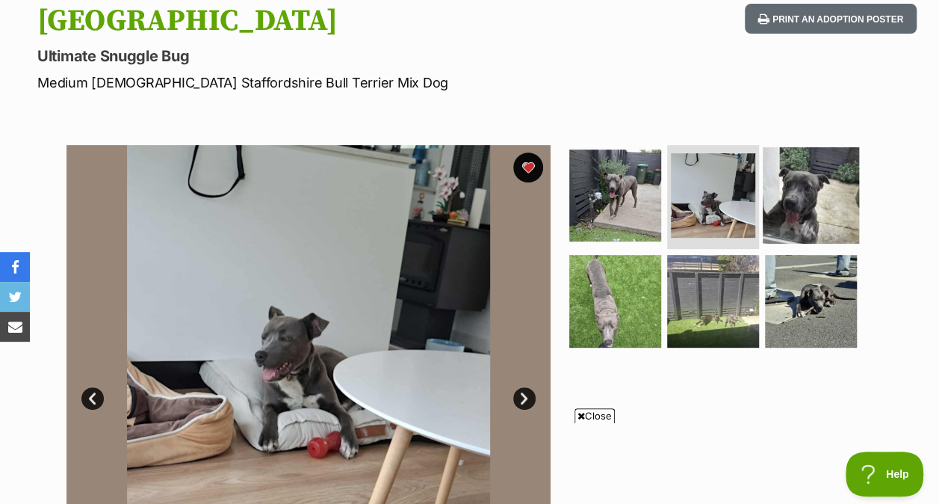
scroll to position [195, 0]
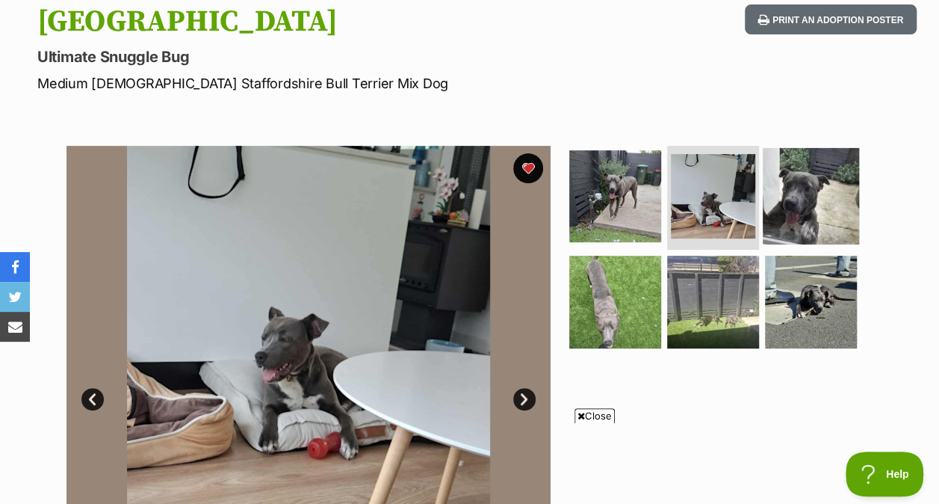
click at [797, 149] on img at bounding box center [811, 195] width 96 height 96
